Goal: Task Accomplishment & Management: Use online tool/utility

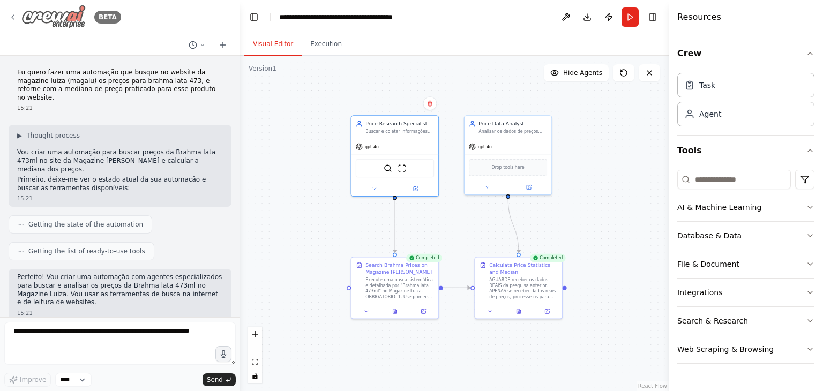
click at [14, 20] on icon at bounding box center [13, 17] width 9 height 9
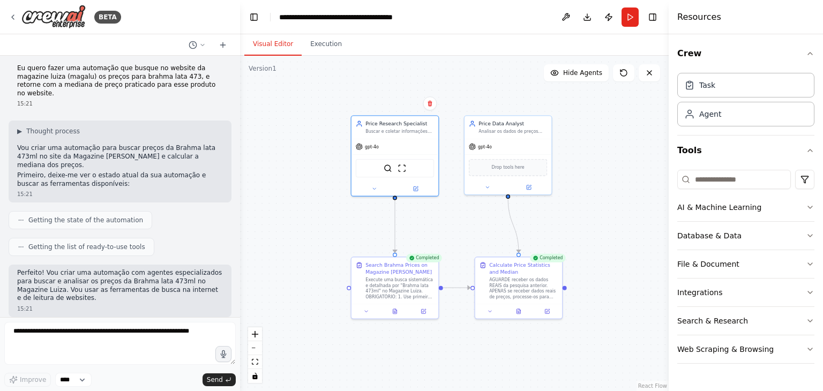
scroll to position [2, 0]
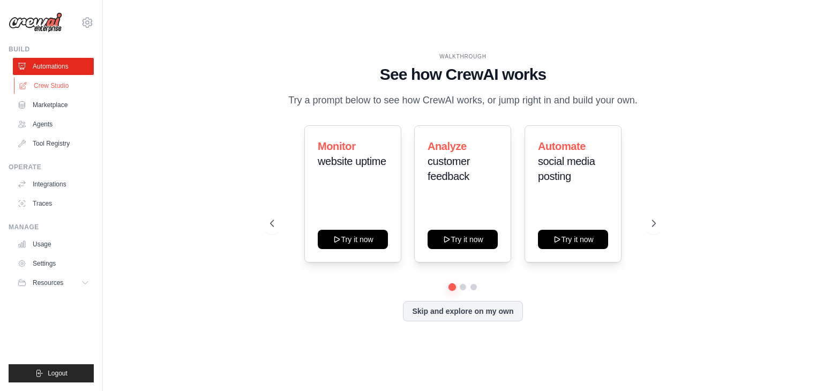
click at [52, 86] on link "Crew Studio" at bounding box center [54, 85] width 81 height 17
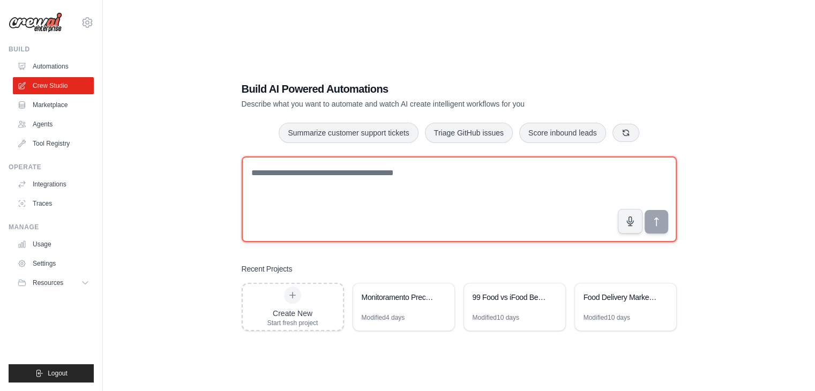
click at [307, 182] on textarea at bounding box center [459, 199] width 435 height 86
click at [301, 168] on textarea at bounding box center [459, 199] width 435 height 86
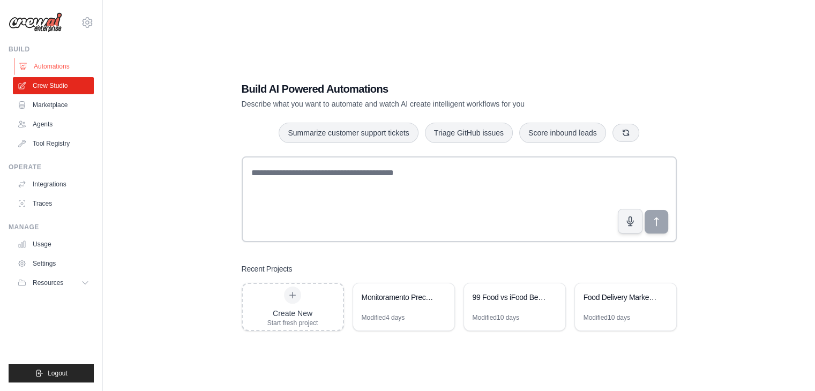
click at [51, 73] on link "Automations" at bounding box center [54, 66] width 81 height 17
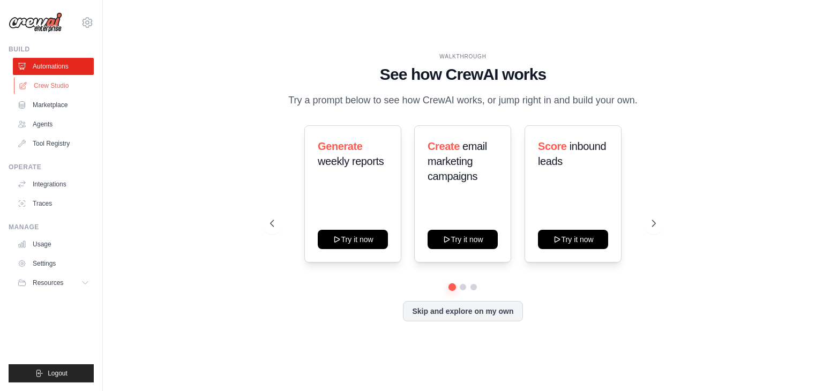
click at [56, 89] on link "Crew Studio" at bounding box center [54, 85] width 81 height 17
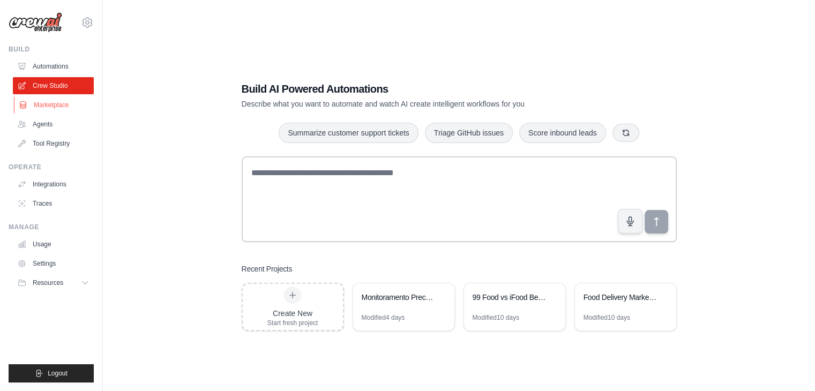
click at [52, 103] on link "Marketplace" at bounding box center [54, 104] width 81 height 17
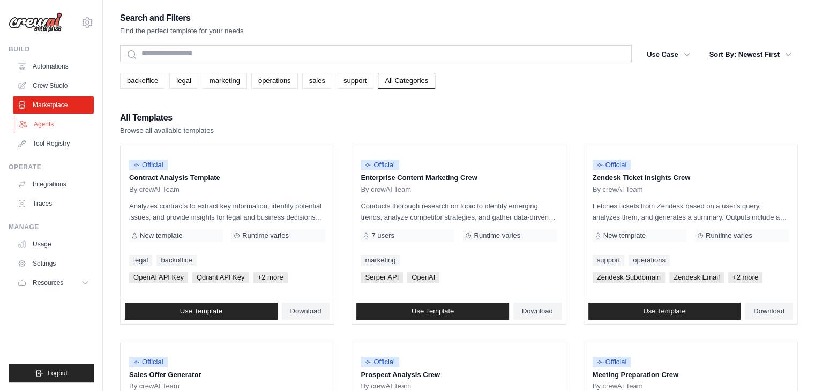
click at [47, 131] on link "Agents" at bounding box center [54, 124] width 81 height 17
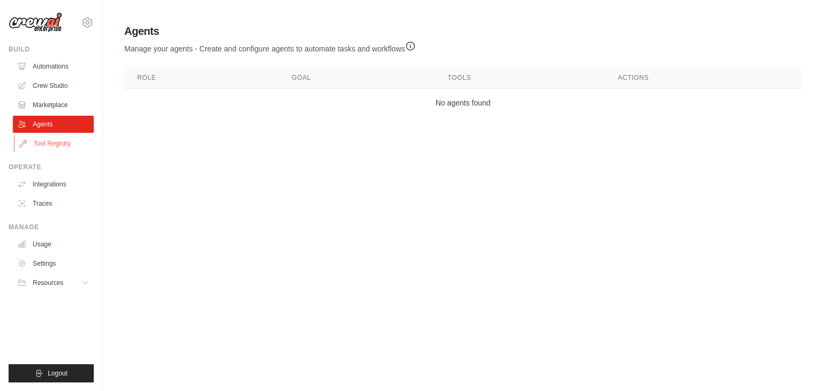
click at [56, 143] on link "Tool Registry" at bounding box center [54, 143] width 81 height 17
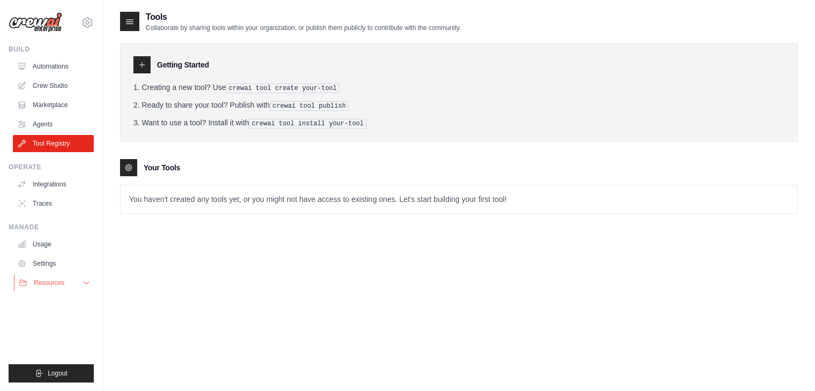
click at [59, 284] on span "Resources" at bounding box center [49, 283] width 31 height 9
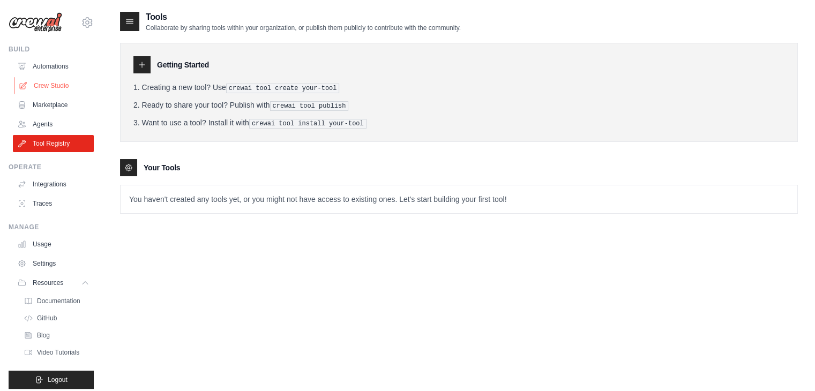
click at [58, 90] on link "Crew Studio" at bounding box center [54, 85] width 81 height 17
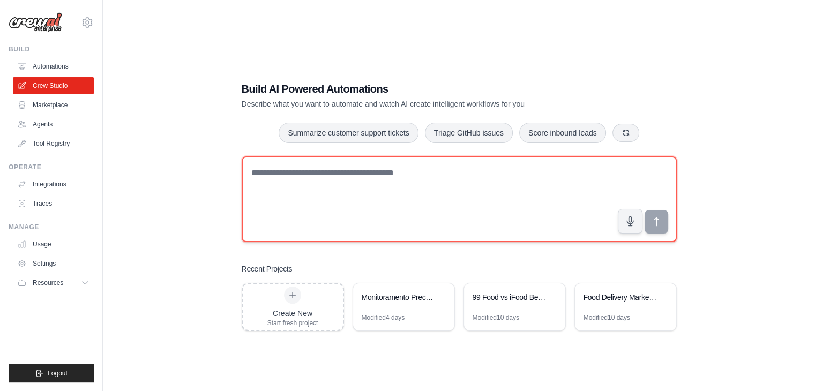
click at [343, 186] on textarea at bounding box center [459, 199] width 435 height 86
type textarea "*"
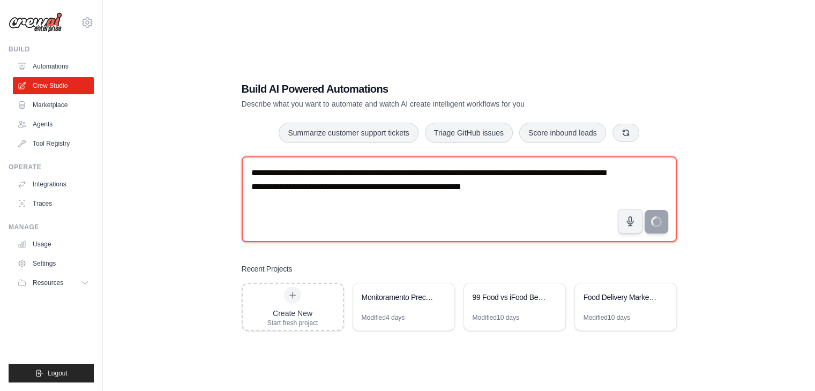
type textarea "**********"
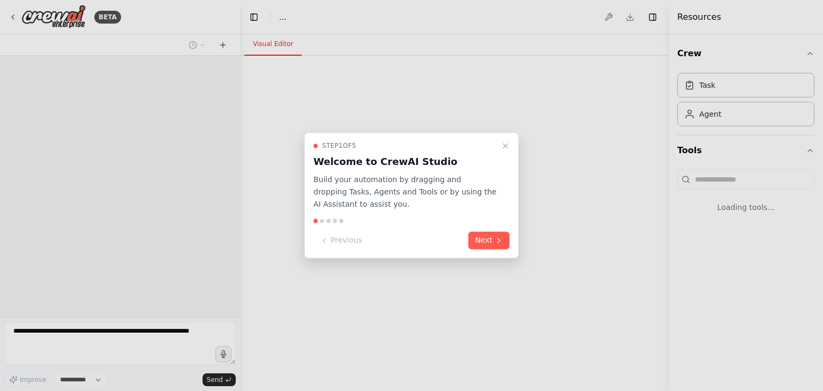
select select "****"
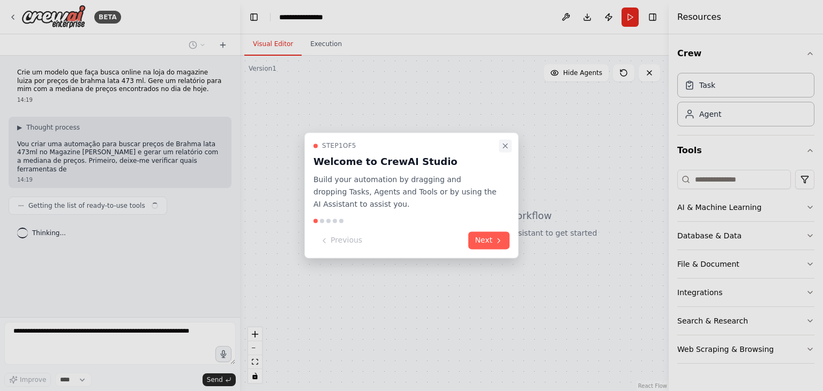
click at [503, 143] on icon "Close walkthrough" at bounding box center [505, 145] width 9 height 9
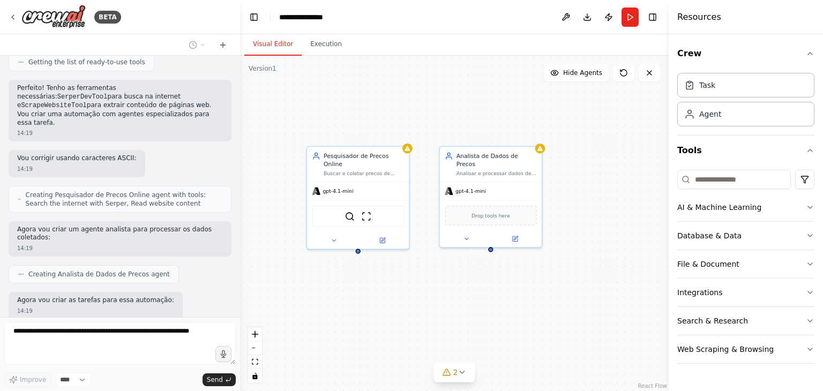
scroll to position [198, 0]
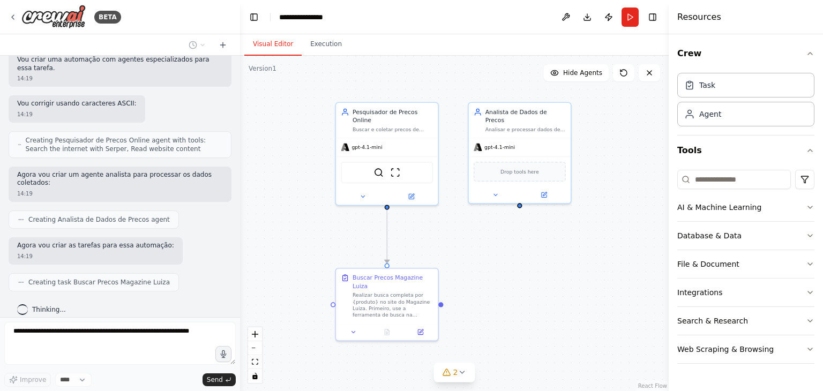
drag, startPoint x: 349, startPoint y: 272, endPoint x: 378, endPoint y: 228, distance: 52.6
click at [378, 228] on div ".deletable-edge-delete-btn { width: 20px; height: 20px; border: 0px solid #ffff…" at bounding box center [454, 223] width 429 height 335
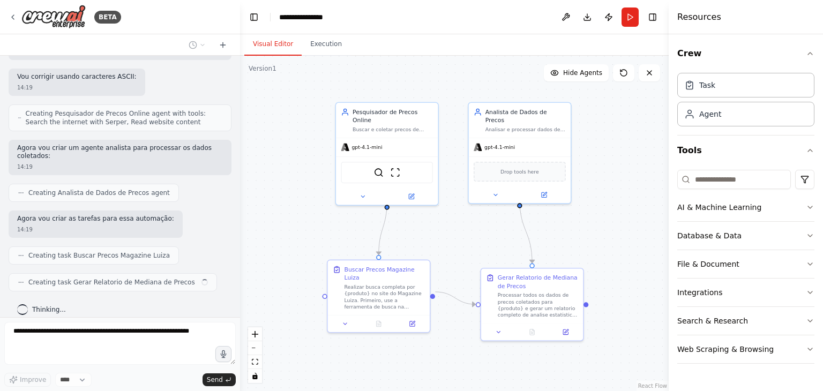
drag, startPoint x: 432, startPoint y: 270, endPoint x: 424, endPoint y: 257, distance: 14.7
click at [424, 257] on div ".deletable-edge-delete-btn { width: 20px; height: 20px; border: 0px solid #ffff…" at bounding box center [454, 223] width 429 height 335
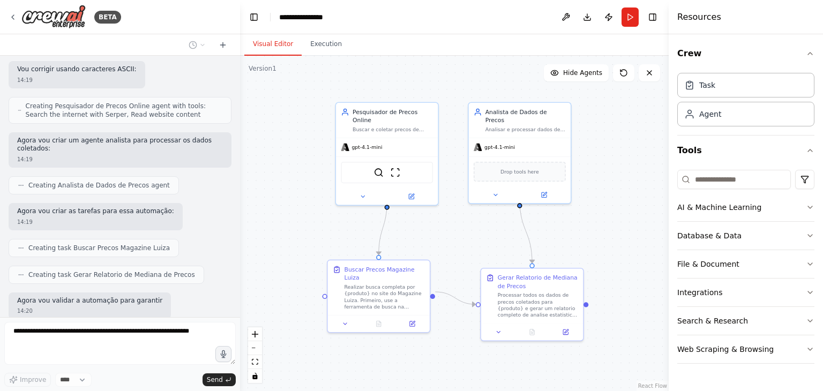
scroll to position [296, 0]
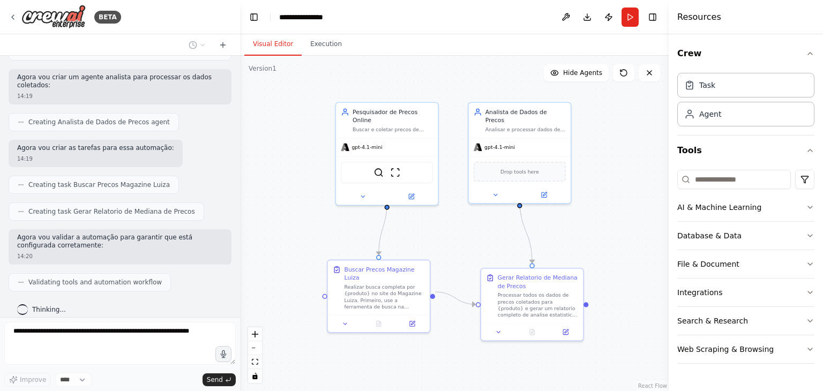
click at [607, 308] on div ".deletable-edge-delete-btn { width: 20px; height: 20px; border: 0px solid #ffff…" at bounding box center [454, 223] width 429 height 335
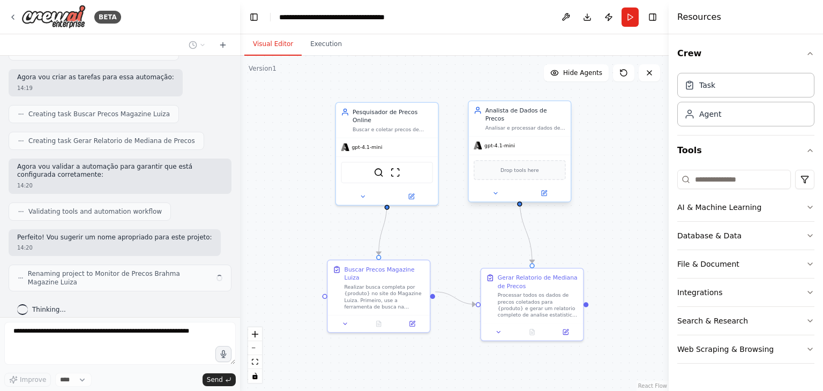
scroll to position [358, 0]
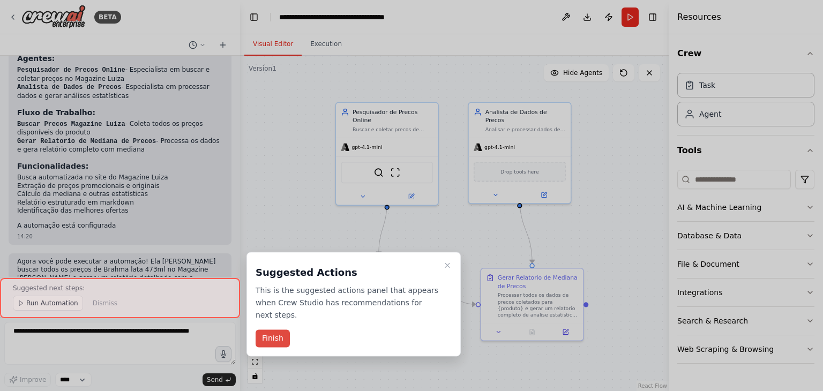
click at [268, 330] on button "Finish" at bounding box center [273, 339] width 34 height 18
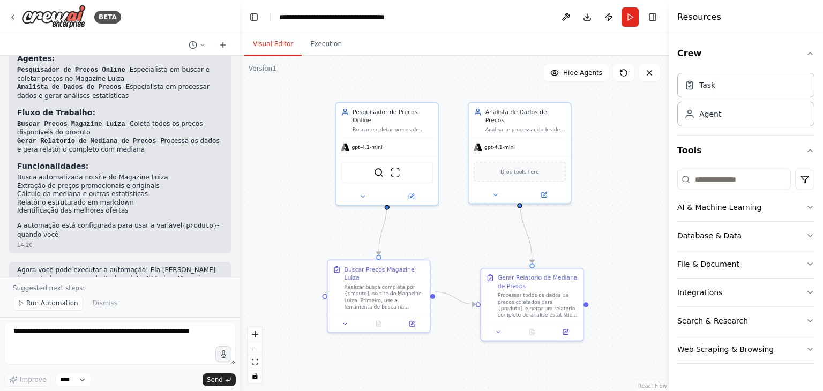
scroll to position [677, 0]
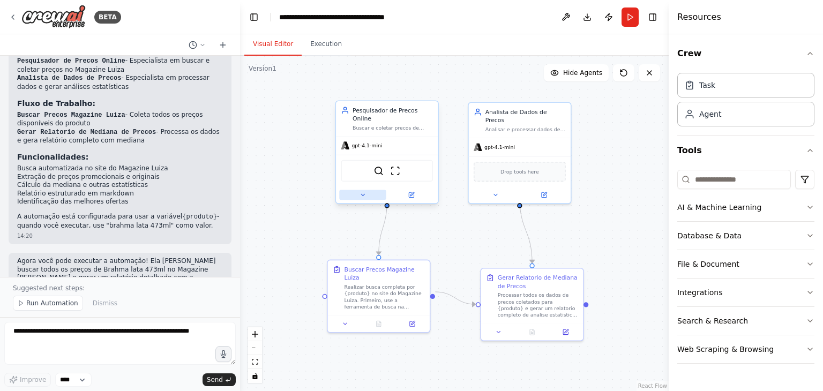
click at [358, 190] on button at bounding box center [362, 195] width 47 height 10
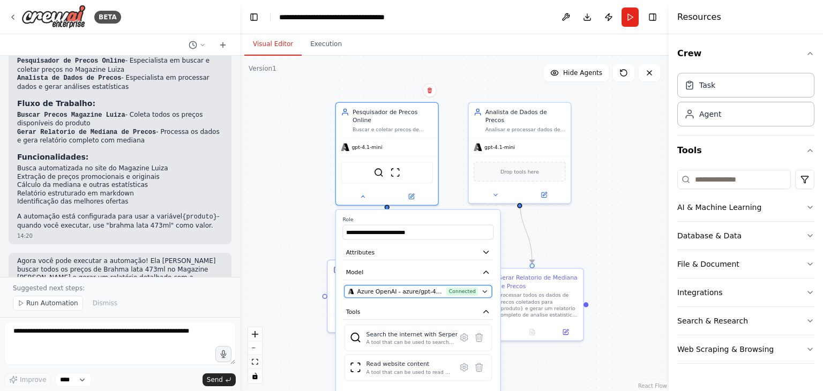
click at [423, 287] on span "Azure OpenAI - azure/gpt-4.1-mini (Azure OpenAI)" at bounding box center [400, 291] width 86 height 8
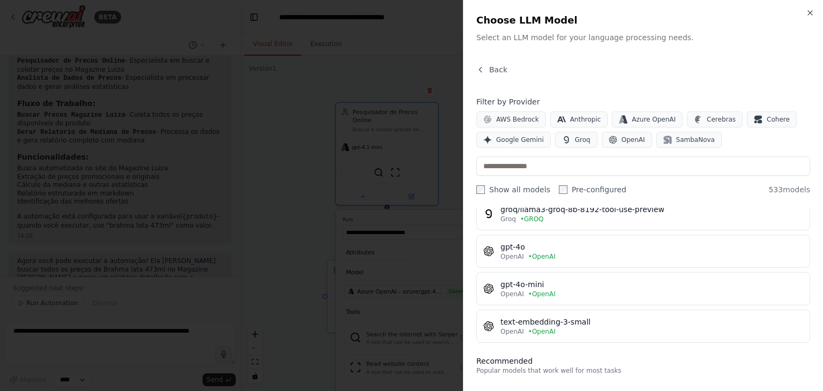
scroll to position [940, 0]
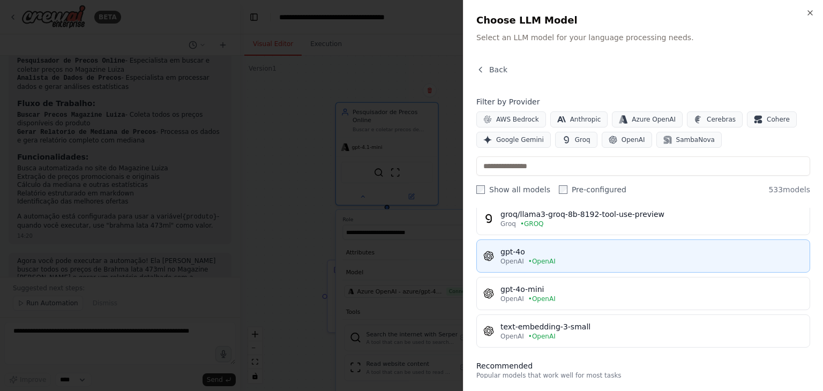
click at [544, 257] on span "• OpenAI" at bounding box center [541, 261] width 27 height 9
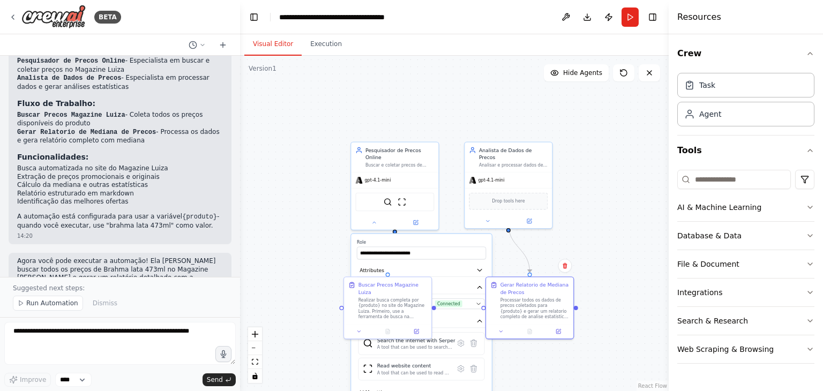
drag, startPoint x: 528, startPoint y: 283, endPoint x: 535, endPoint y: 275, distance: 11.0
click at [535, 275] on div ".deletable-edge-delete-btn { width: 20px; height: 20px; border: 0px solid #ffff…" at bounding box center [454, 223] width 429 height 335
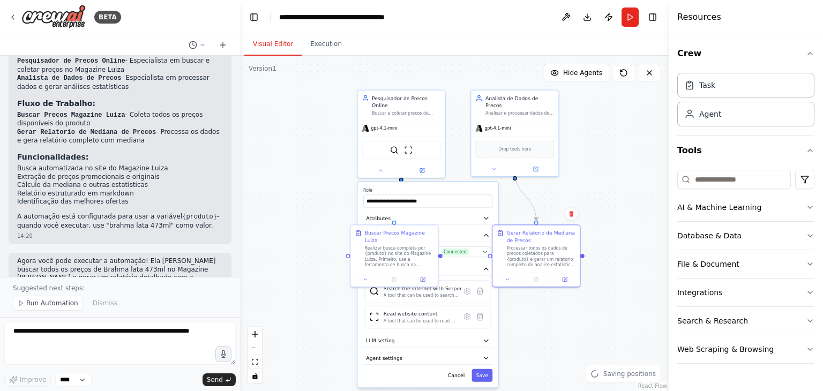
drag, startPoint x: 550, startPoint y: 251, endPoint x: 557, endPoint y: 188, distance: 64.1
click at [557, 188] on div ".deletable-edge-delete-btn { width: 20px; height: 20px; border: 0px solid #ffff…" at bounding box center [454, 223] width 429 height 335
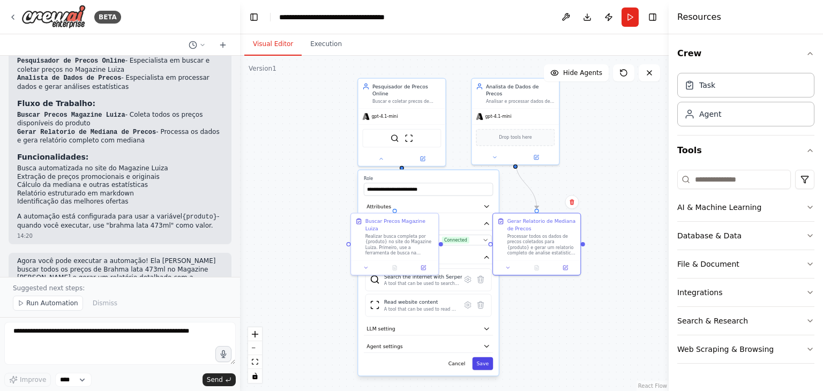
click at [484, 360] on button "Save" at bounding box center [482, 363] width 21 height 13
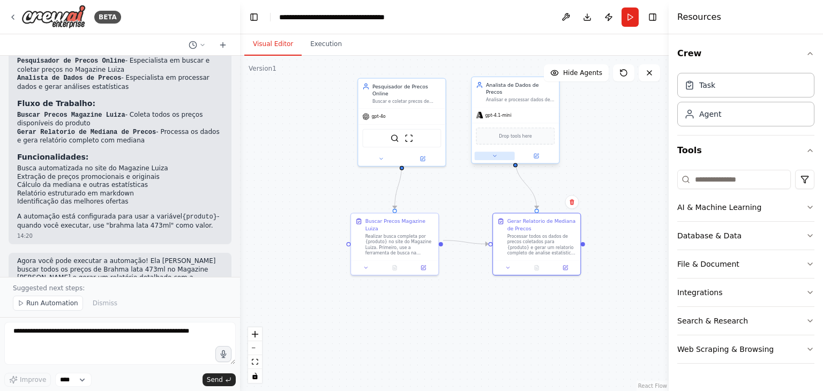
click at [495, 155] on icon at bounding box center [494, 156] width 3 height 2
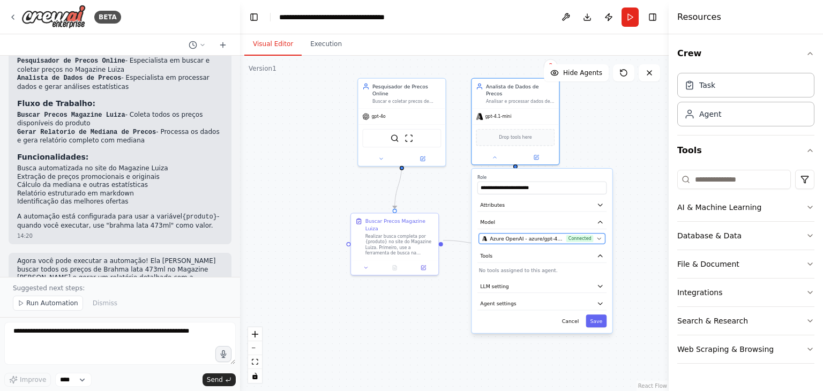
click at [517, 235] on span "Azure OpenAI - azure/gpt-4.1-mini (Azure OpenAI)" at bounding box center [526, 238] width 73 height 7
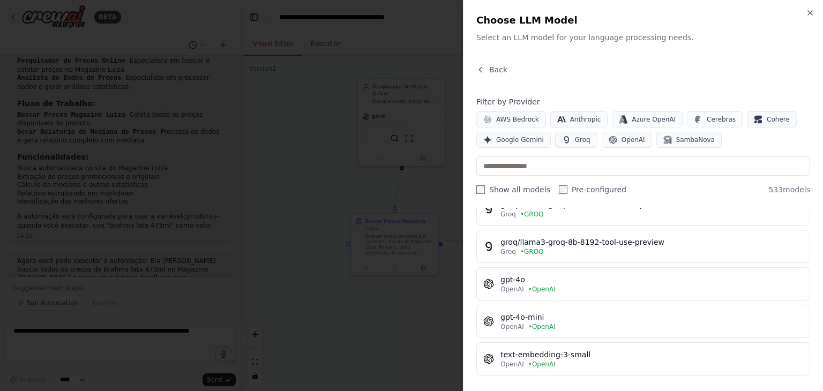
scroll to position [888, 0]
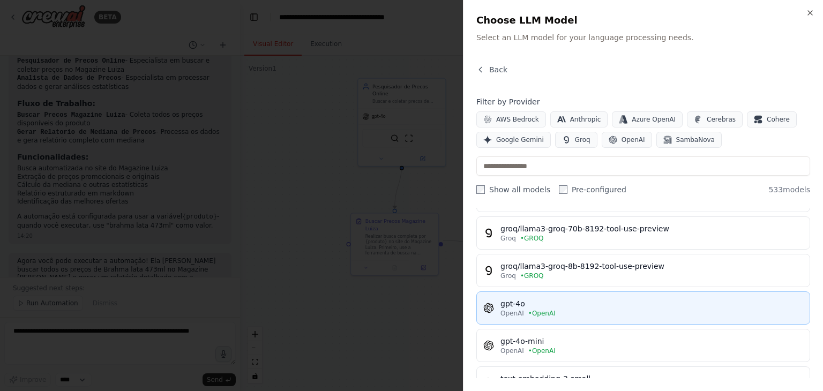
click at [557, 302] on div "gpt-4o" at bounding box center [652, 303] width 303 height 11
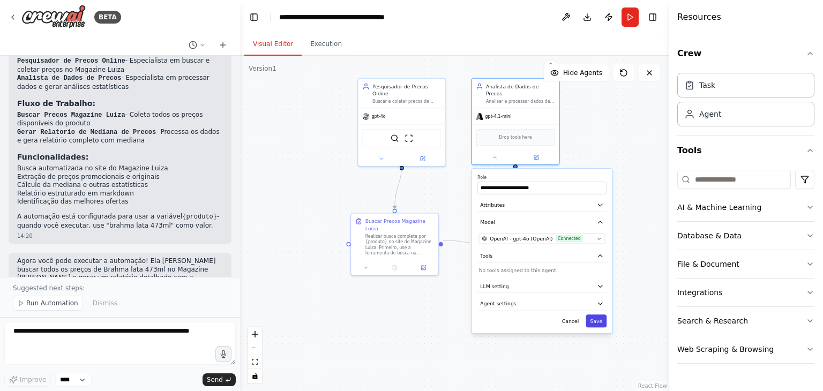
click at [594, 317] on button "Save" at bounding box center [596, 321] width 21 height 13
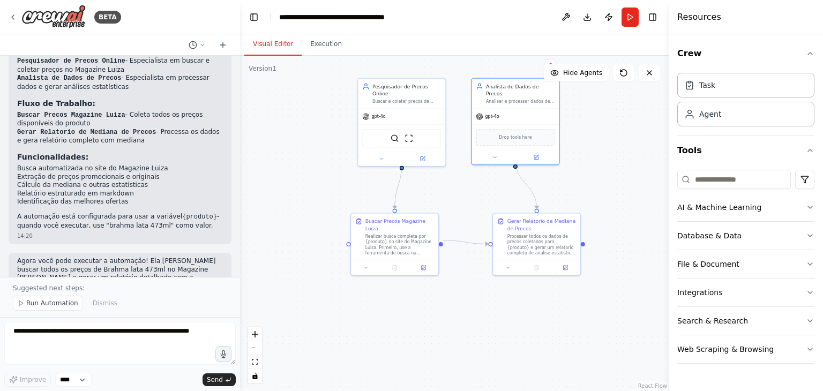
click at [453, 329] on div ".deletable-edge-delete-btn { width: 20px; height: 20px; border: 0px solid #ffff…" at bounding box center [454, 223] width 429 height 335
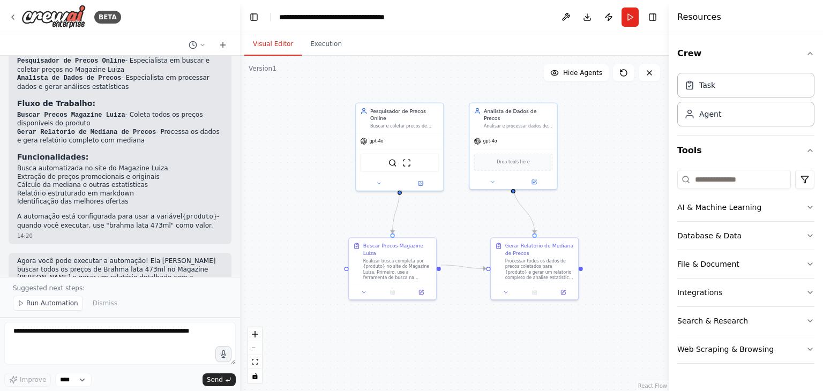
drag, startPoint x: 632, startPoint y: 160, endPoint x: 630, endPoint y: 190, distance: 30.1
click at [630, 190] on div ".deletable-edge-delete-btn { width: 20px; height: 20px; border: 0px solid #ffff…" at bounding box center [454, 223] width 429 height 335
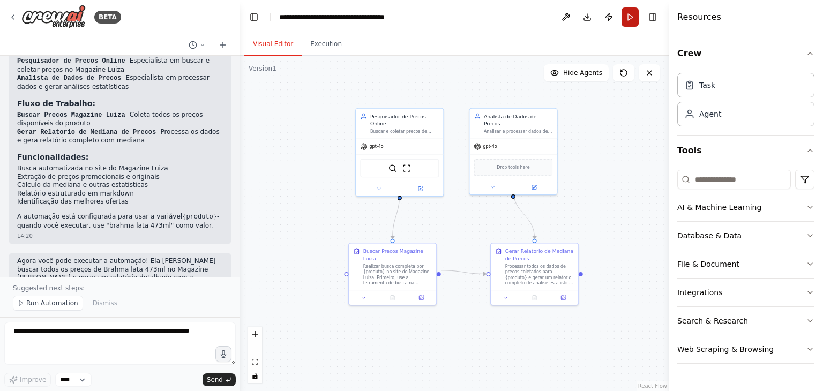
click at [629, 19] on button "Run" at bounding box center [630, 17] width 17 height 19
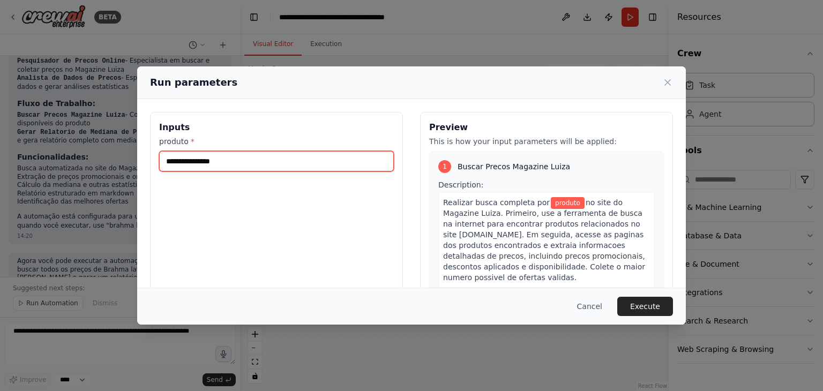
click at [290, 166] on input "produto *" at bounding box center [276, 161] width 235 height 20
type input "**********"
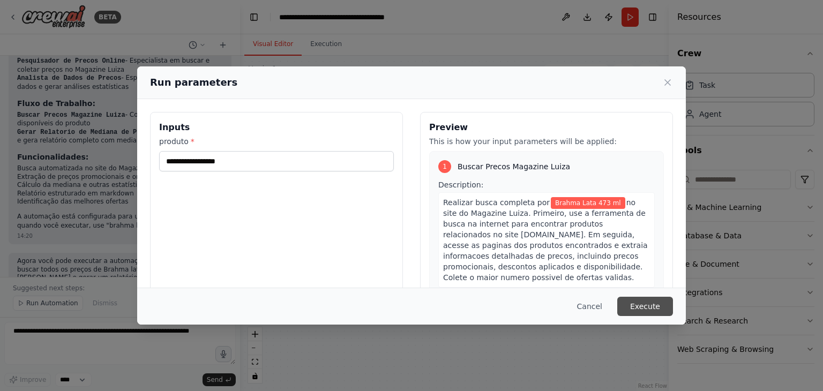
click at [648, 306] on button "Execute" at bounding box center [645, 306] width 56 height 19
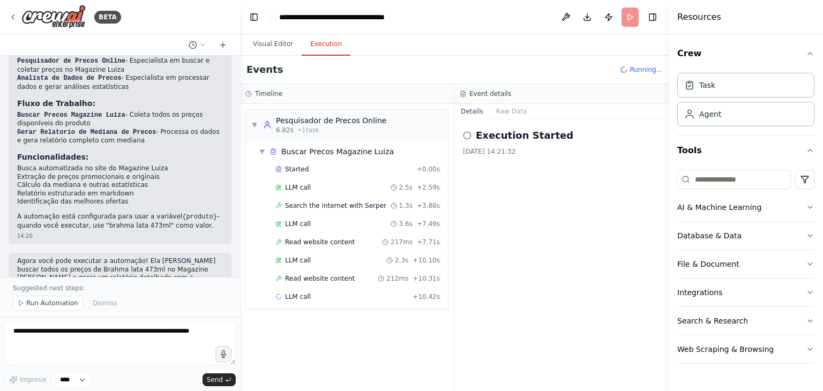
click at [322, 51] on button "Execution" at bounding box center [326, 44] width 49 height 23
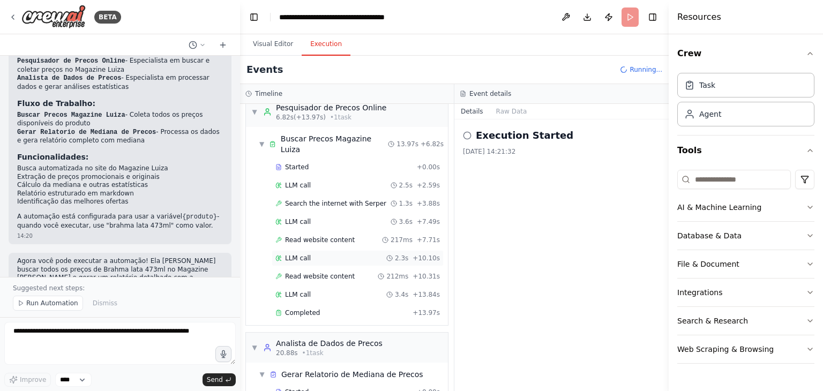
scroll to position [43, 0]
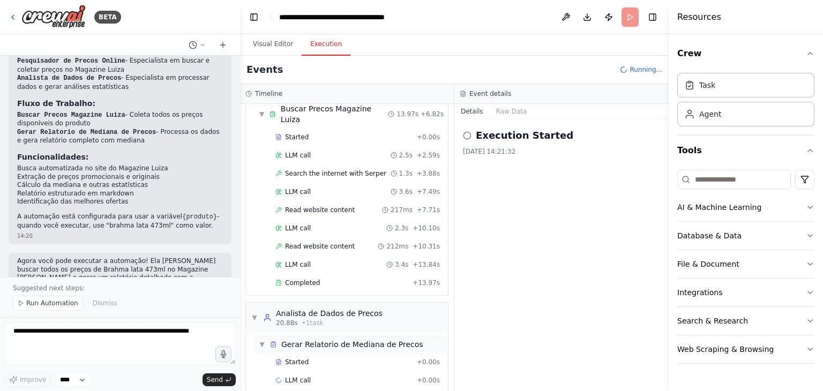
click at [337, 337] on div "▼ Gerar Relatorio de Mediana de Precos" at bounding box center [351, 344] width 193 height 19
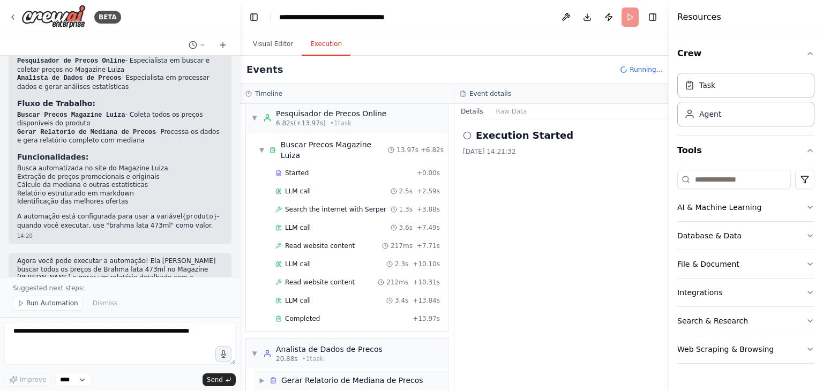
click at [284, 375] on div "Gerar Relatorio de Mediana de Precos" at bounding box center [352, 380] width 142 height 11
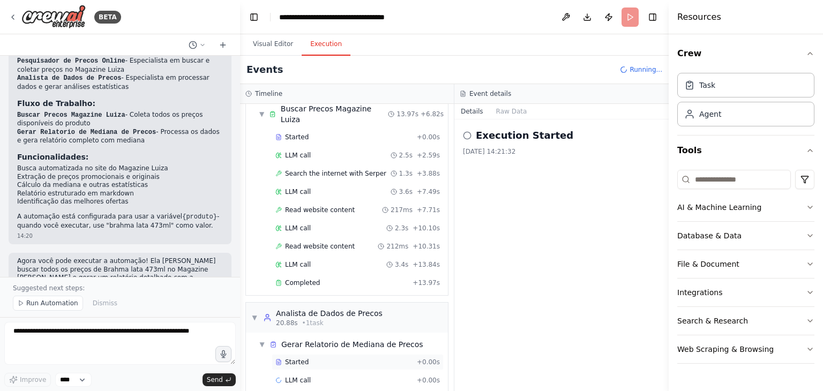
click at [311, 358] on div "Started" at bounding box center [343, 362] width 137 height 9
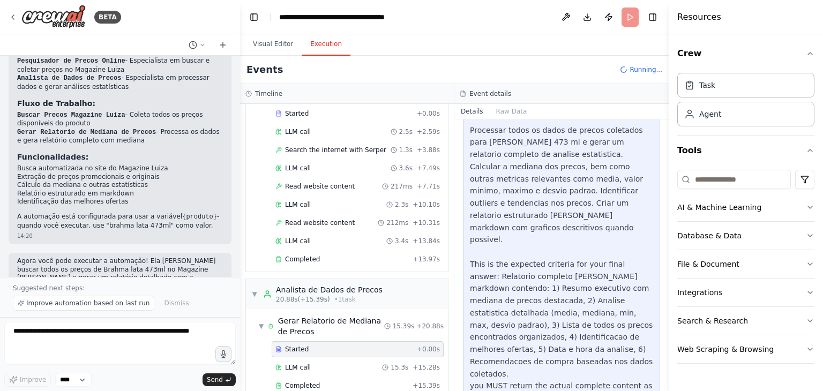
scroll to position [72, 0]
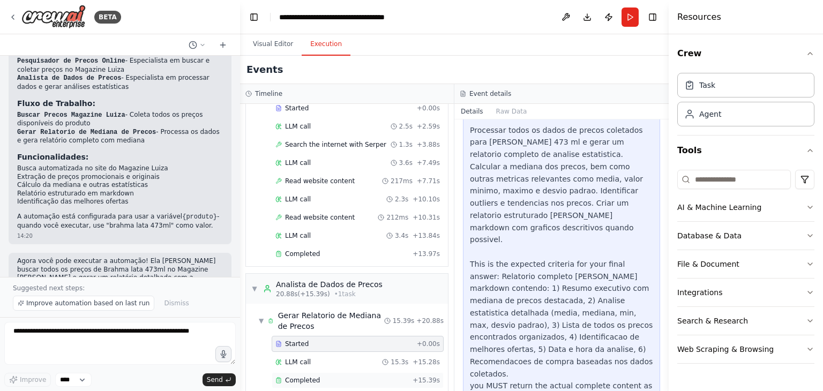
click at [353, 376] on div "Completed" at bounding box center [341, 380] width 133 height 9
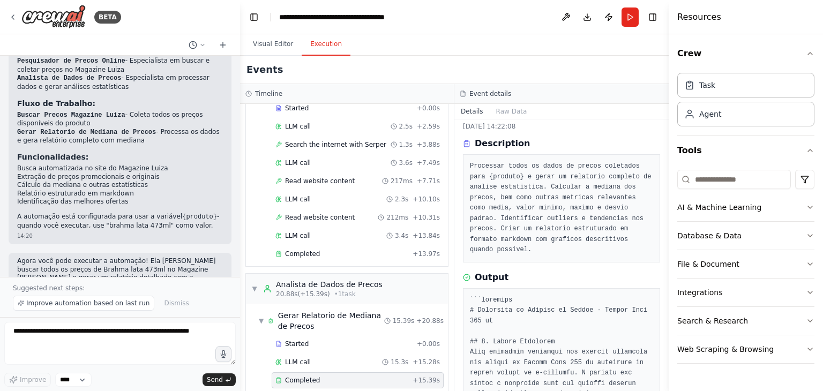
scroll to position [0, 0]
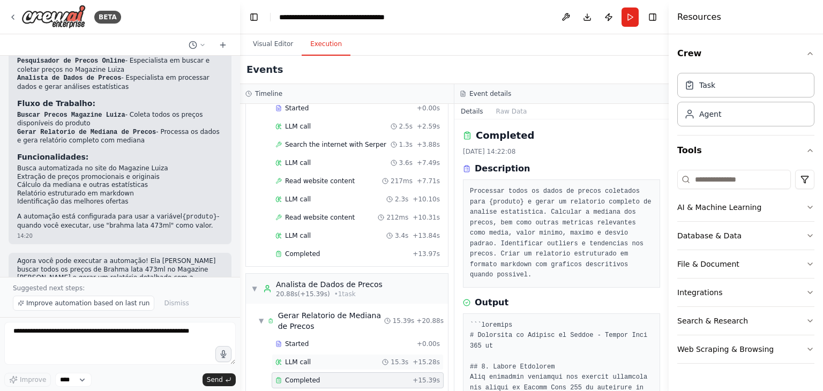
click at [330, 354] on div "LLM call 15.3s + 15.28s" at bounding box center [358, 362] width 172 height 16
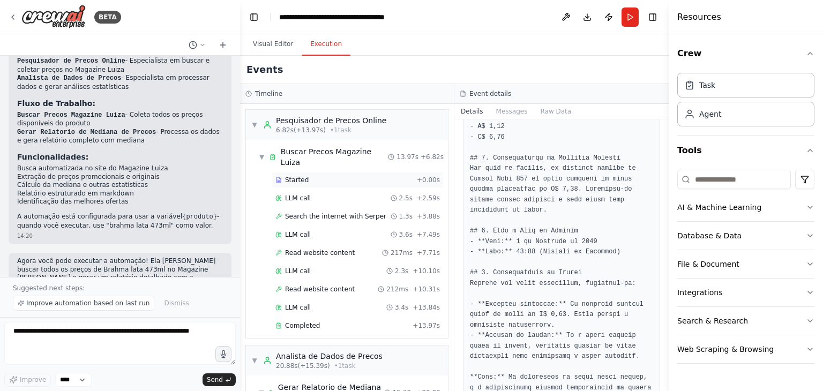
click at [330, 176] on div "Started" at bounding box center [343, 180] width 137 height 9
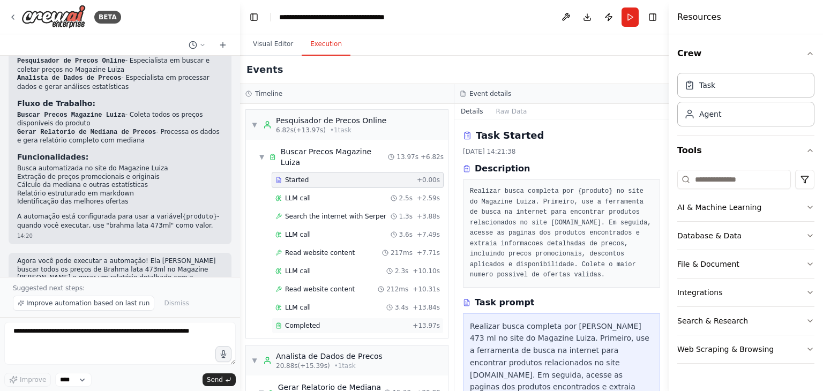
click at [325, 322] on div "Completed" at bounding box center [341, 326] width 133 height 9
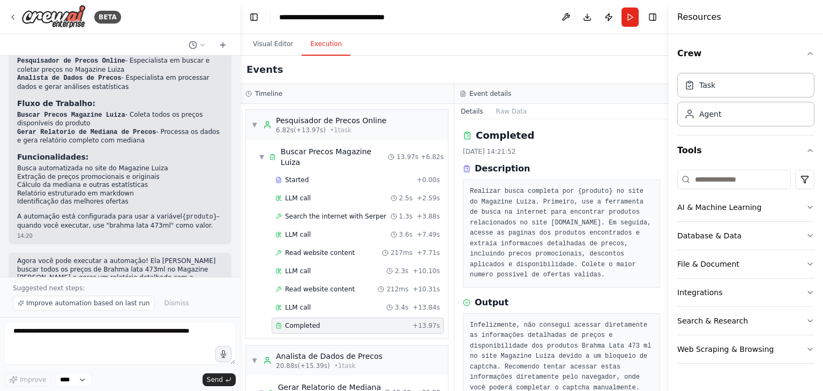
scroll to position [26, 0]
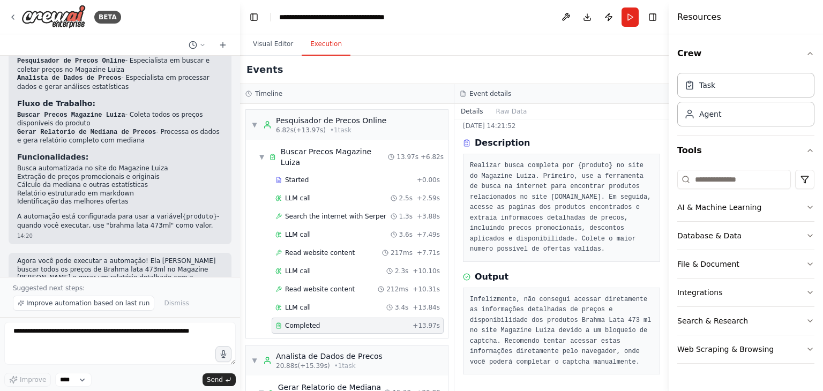
click at [546, 315] on pre "Infelizmente, não consegui acessar diretamente as informações detalhadas de pre…" at bounding box center [561, 331] width 183 height 73
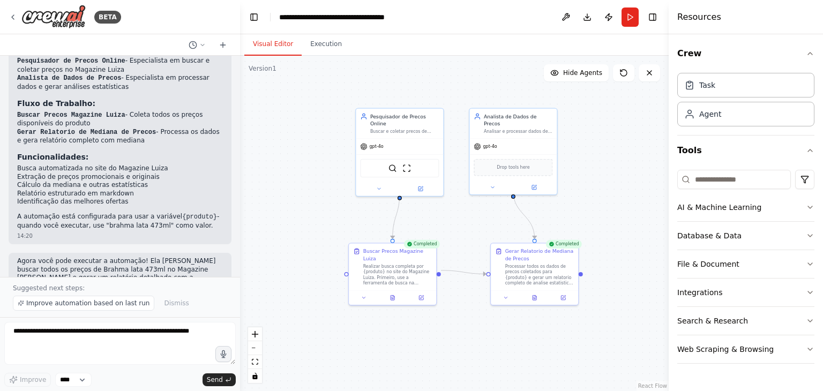
click at [280, 43] on button "Visual Editor" at bounding box center [272, 44] width 57 height 23
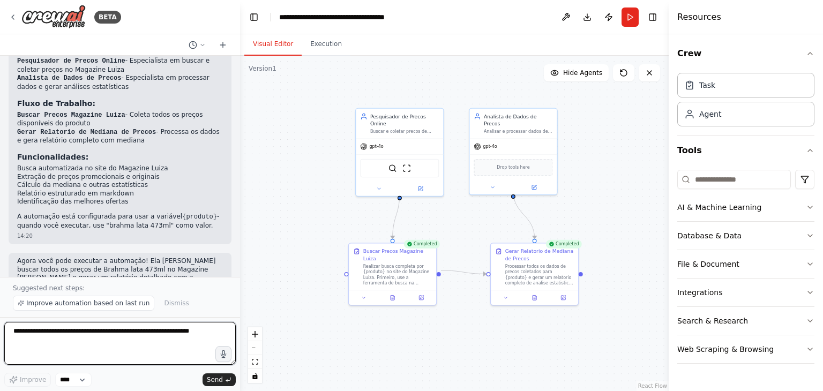
click at [169, 332] on textarea at bounding box center [120, 343] width 232 height 43
